Goal: Find specific page/section

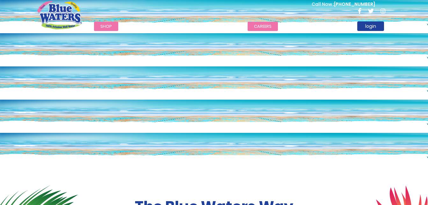
click at [256, 26] on link "careers" at bounding box center [263, 26] width 30 height 9
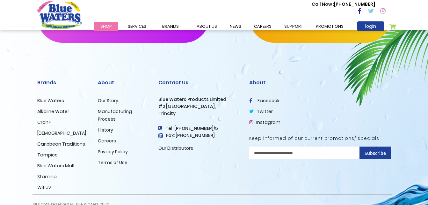
scroll to position [675, 0]
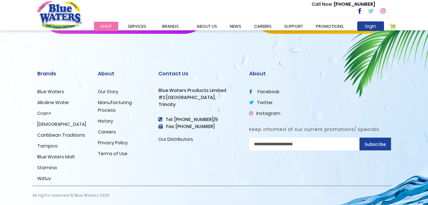
click at [104, 130] on link "Careers" at bounding box center [107, 131] width 18 height 6
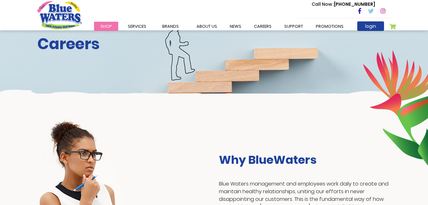
scroll to position [678, 0]
